Goal: Obtain resource: Download file/media

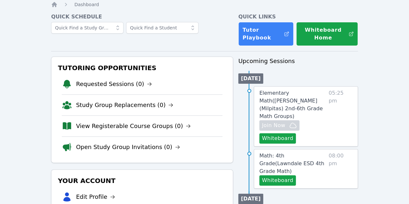
scroll to position [32, 0]
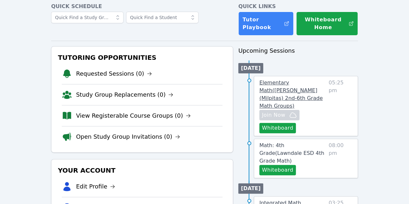
click at [281, 83] on span "Elementary Math ( [PERSON_NAME] (Milpitas) 2nd-6th Grade Math Groups )" at bounding box center [290, 94] width 63 height 29
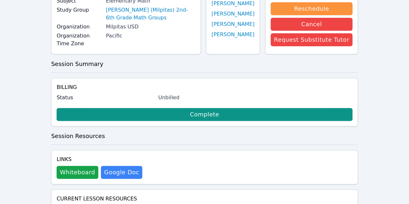
scroll to position [97, 0]
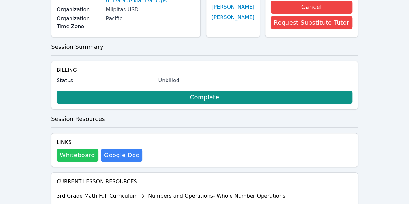
click at [80, 149] on button "Whiteboard" at bounding box center [78, 155] width 42 height 13
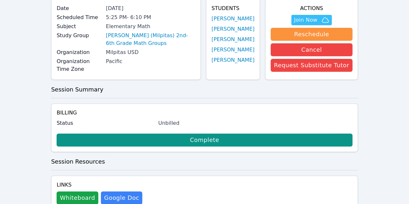
scroll to position [65, 0]
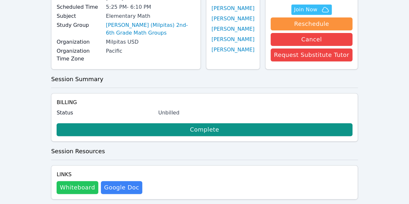
click at [71, 181] on button "Whiteboard" at bounding box center [78, 187] width 42 height 13
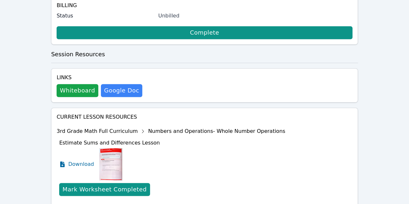
scroll to position [194, 0]
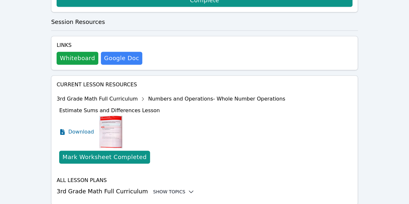
click at [163, 189] on div "Show Topics" at bounding box center [173, 192] width 41 height 6
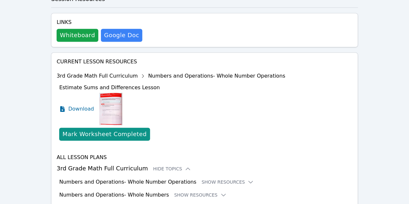
scroll to position [226, 0]
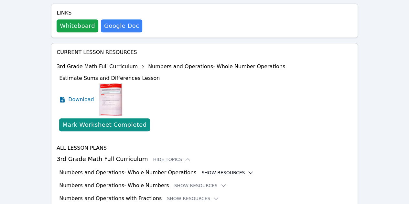
click at [222, 170] on button "Show Resources" at bounding box center [228, 173] width 52 height 6
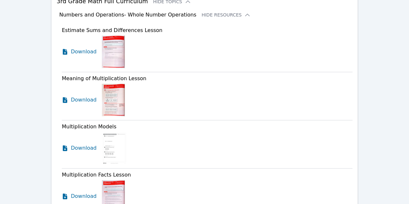
scroll to position [388, 0]
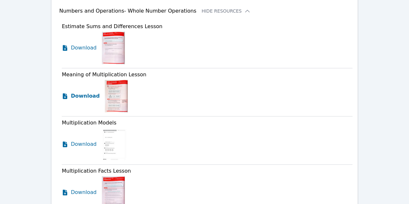
click at [89, 92] on span "Download" at bounding box center [85, 96] width 29 height 8
click at [73, 140] on span "Download" at bounding box center [85, 144] width 29 height 8
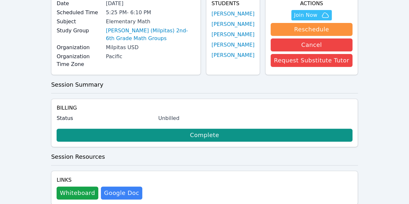
scroll to position [0, 0]
